Goal: Navigation & Orientation: Find specific page/section

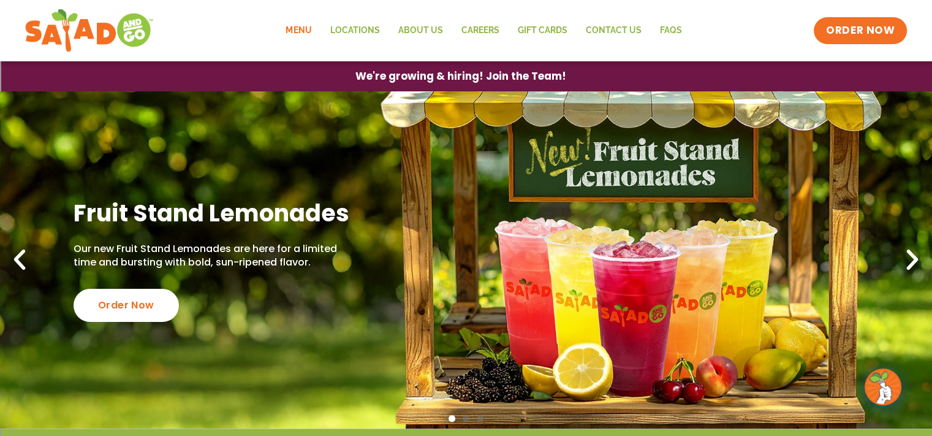
click at [306, 28] on link "Menu" at bounding box center [298, 31] width 44 height 28
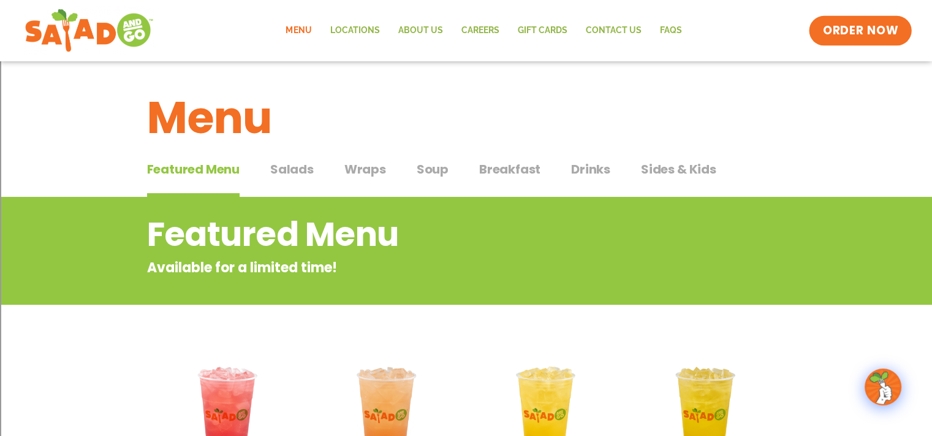
click at [823, 37] on link "ORDER NOW" at bounding box center [860, 30] width 103 height 29
